Goal: Use online tool/utility: Utilize a website feature to perform a specific function

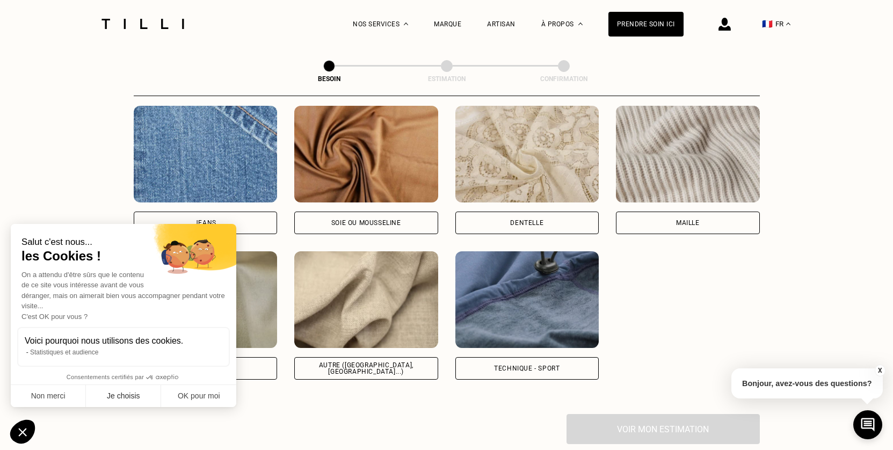
scroll to position [1159, 0]
click at [193, 396] on button "OK pour moi" at bounding box center [198, 396] width 75 height 23
checkbox input "true"
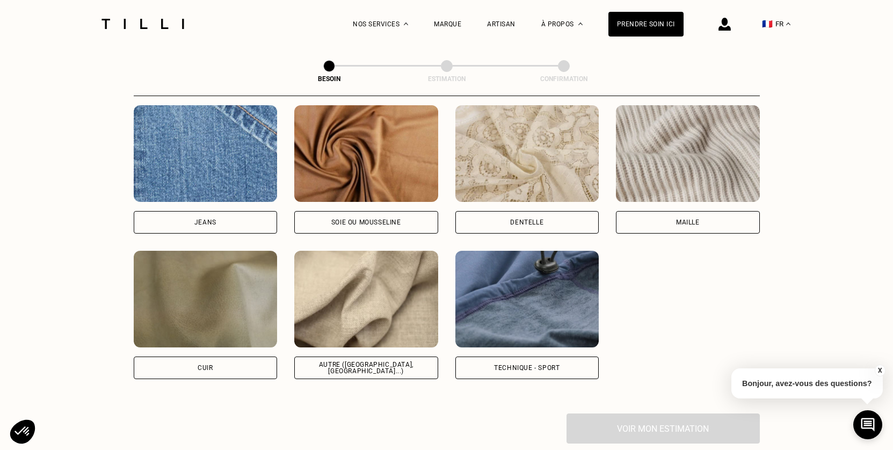
click at [340, 362] on div "Autre ([GEOGRAPHIC_DATA], [GEOGRAPHIC_DATA]...)" at bounding box center [367, 368] width 126 height 13
select select "FR"
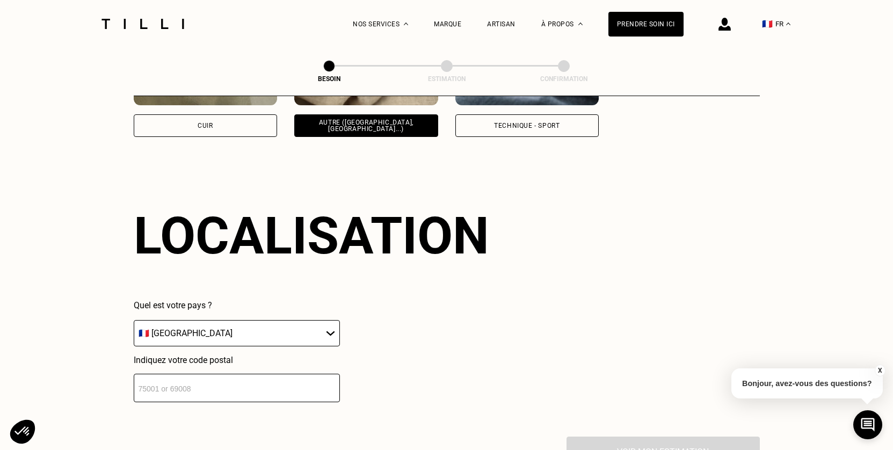
scroll to position [1440, 0]
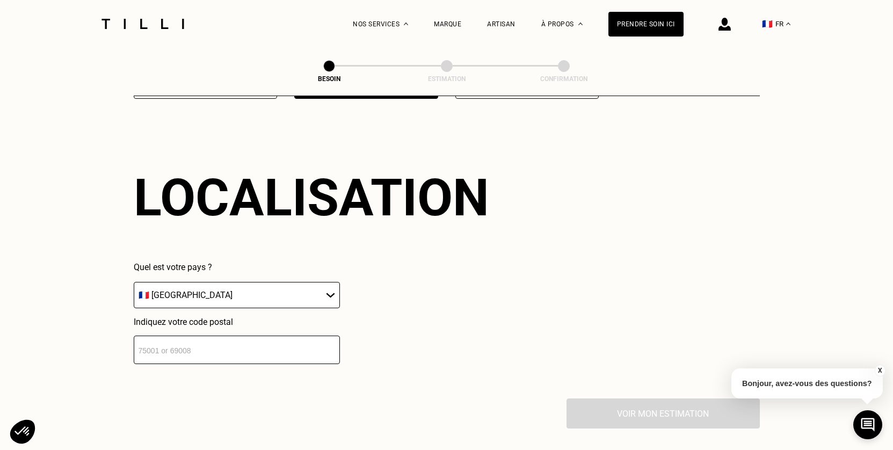
click at [302, 342] on input "number" at bounding box center [237, 350] width 206 height 28
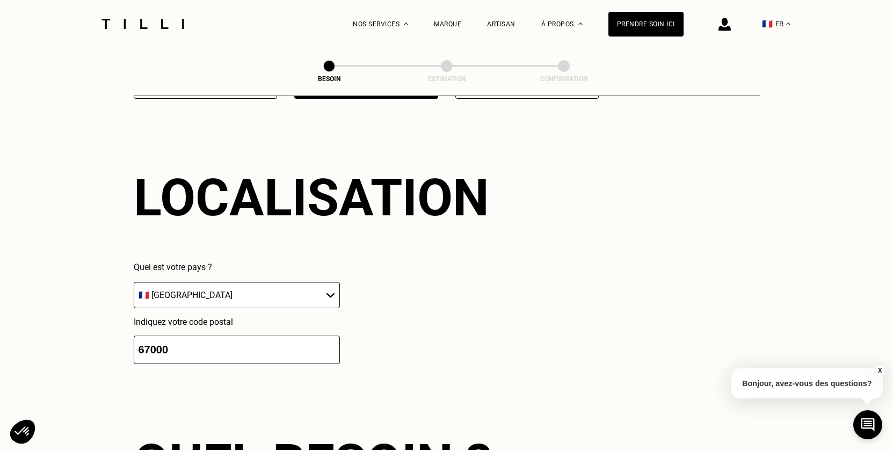
scroll to position [1709, 0]
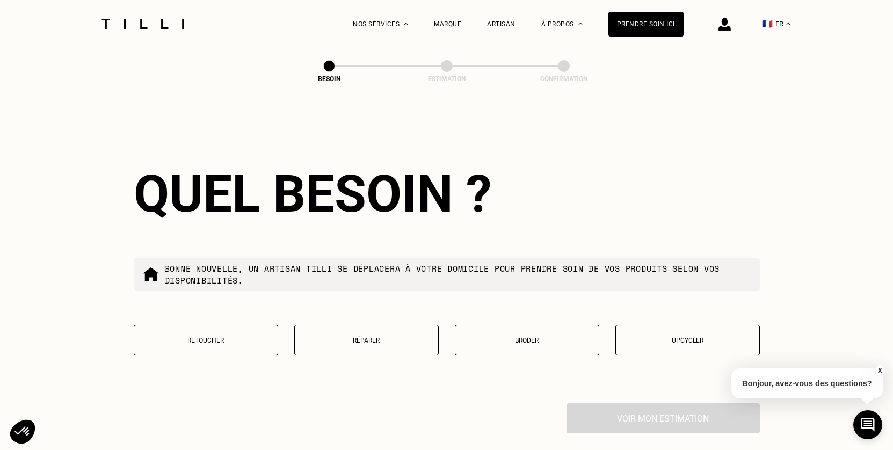
type input "67000"
click at [202, 337] on p "Retoucher" at bounding box center [206, 341] width 133 height 8
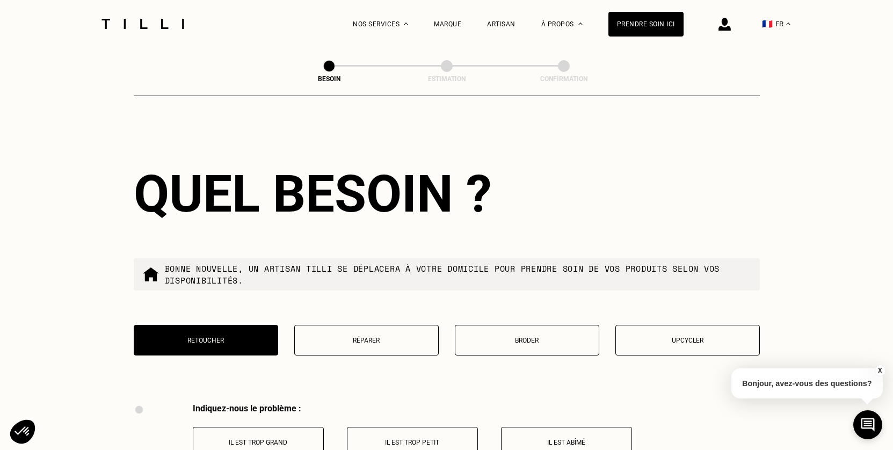
scroll to position [1983, 0]
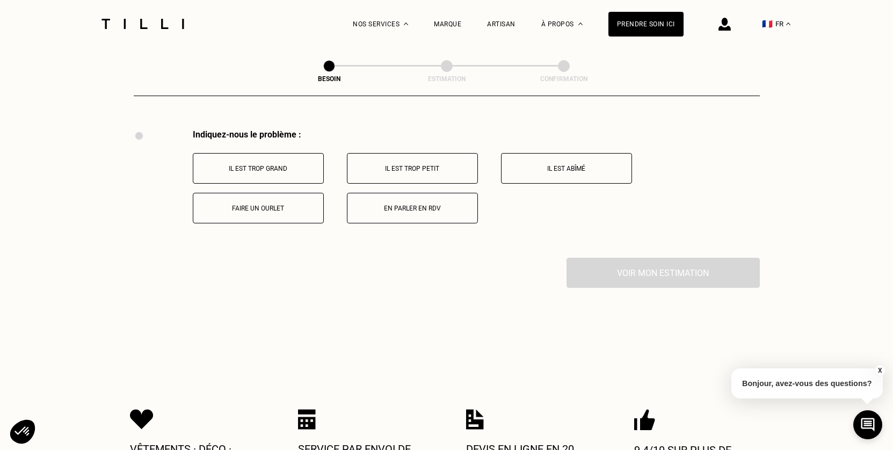
click at [254, 165] on p "Il est trop grand" at bounding box center [258, 169] width 119 height 8
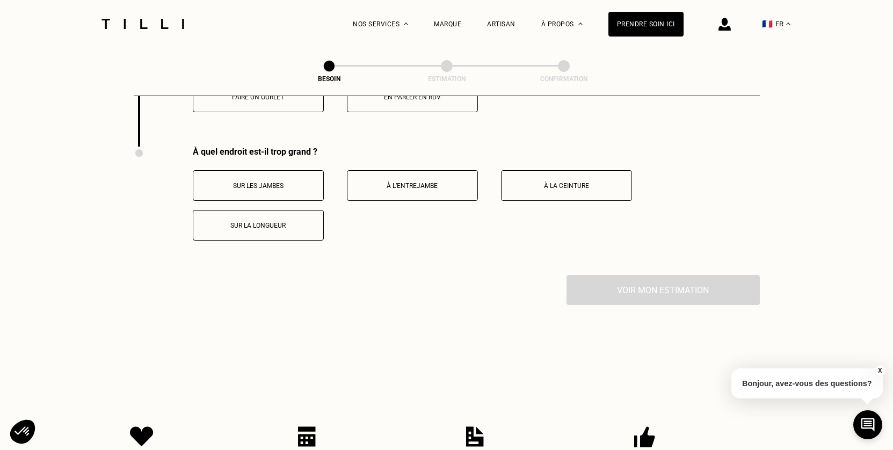
scroll to position [2111, 0]
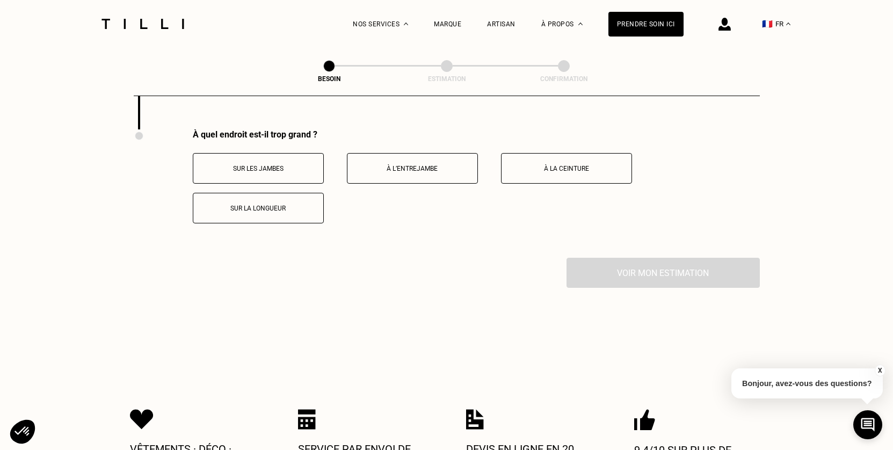
click at [386, 165] on p "À l’entrejambe" at bounding box center [412, 169] width 119 height 8
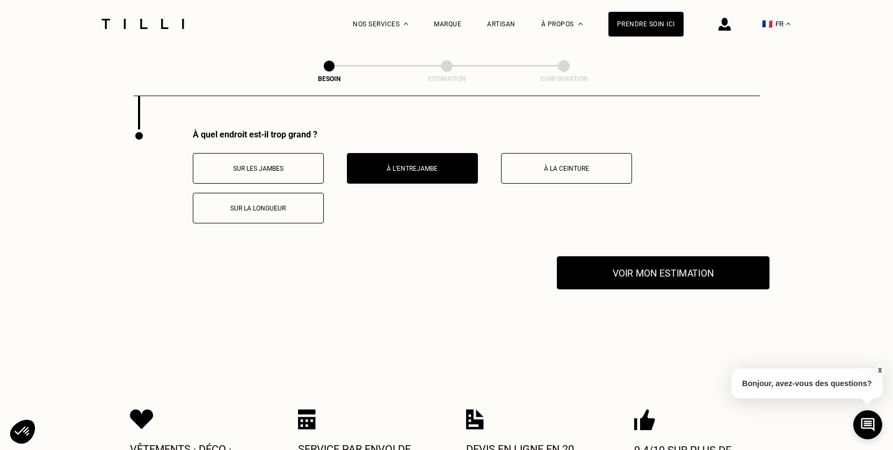
click at [644, 264] on button "Voir mon estimation" at bounding box center [663, 272] width 213 height 33
